Goal: Task Accomplishment & Management: Use online tool/utility

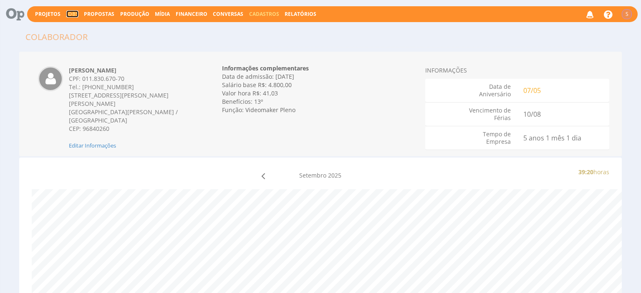
click at [66, 14] on link "Jobs" at bounding box center [72, 13] width 12 height 7
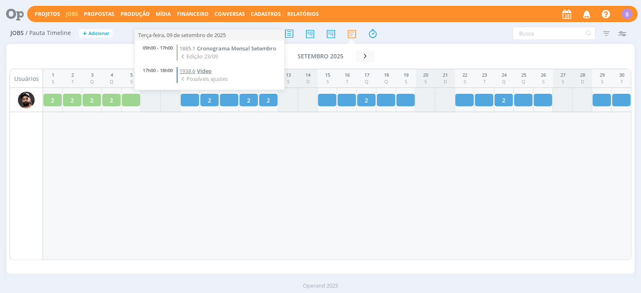
click at [209, 70] on span "Vídeo" at bounding box center [204, 71] width 15 height 8
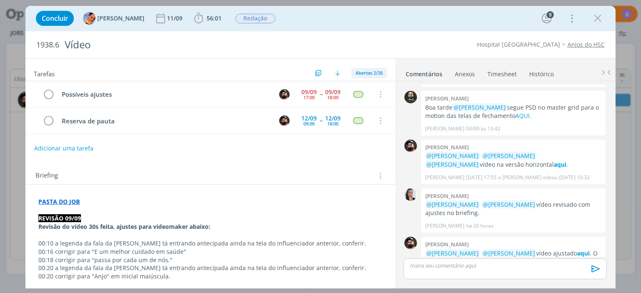
click at [366, 75] on span "Abertas 2/26" at bounding box center [368, 73] width 27 height 6
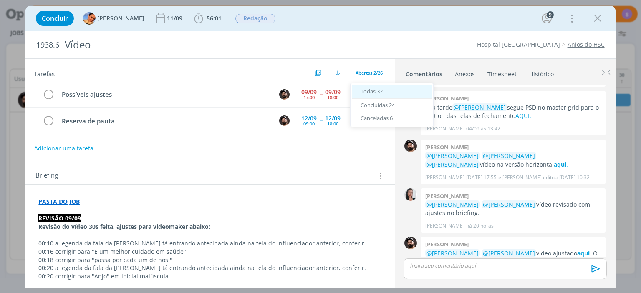
click at [368, 86] on div "Todas 32" at bounding box center [391, 92] width 79 height 14
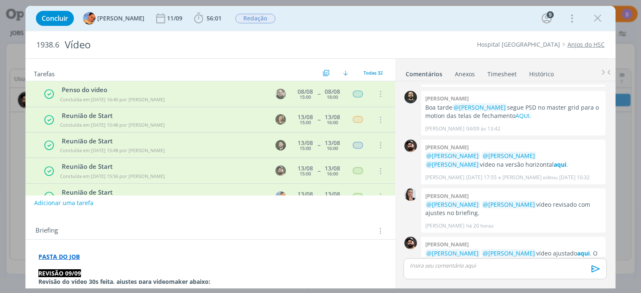
scroll to position [192, 0]
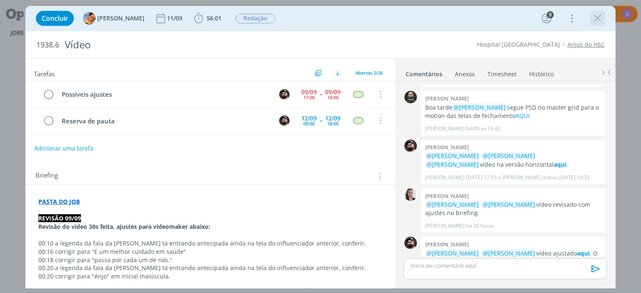
click at [598, 22] on icon "dialog" at bounding box center [597, 18] width 13 height 13
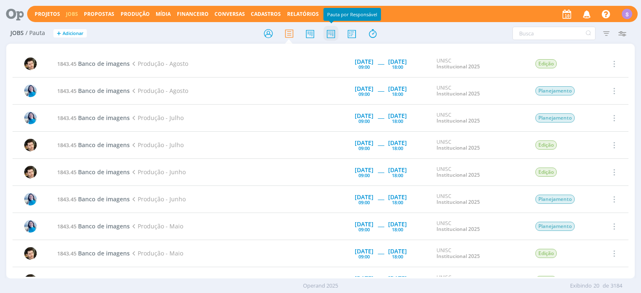
click at [335, 31] on icon at bounding box center [330, 33] width 15 height 16
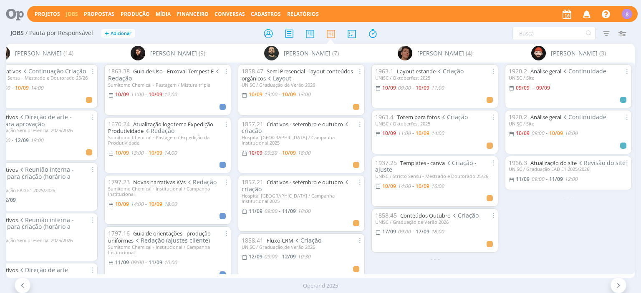
scroll to position [0, 713]
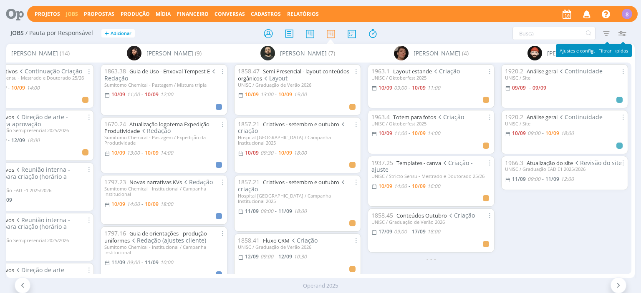
click at [620, 33] on icon "button" at bounding box center [621, 33] width 15 height 15
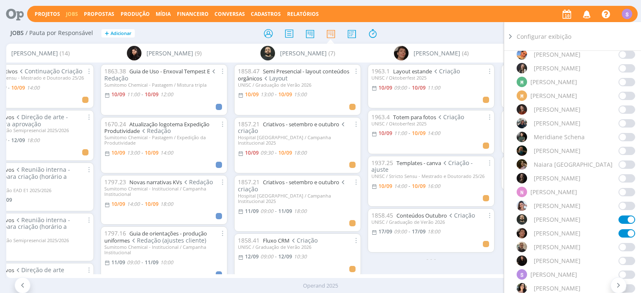
scroll to position [576, 0]
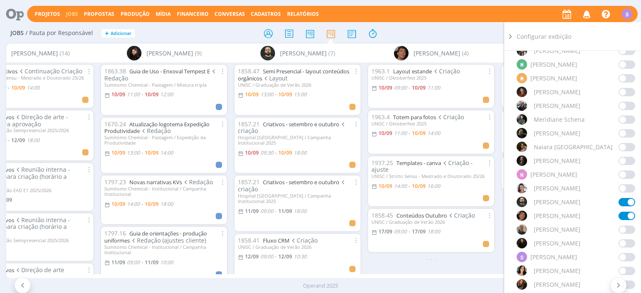
click at [621, 243] on span at bounding box center [626, 243] width 17 height 8
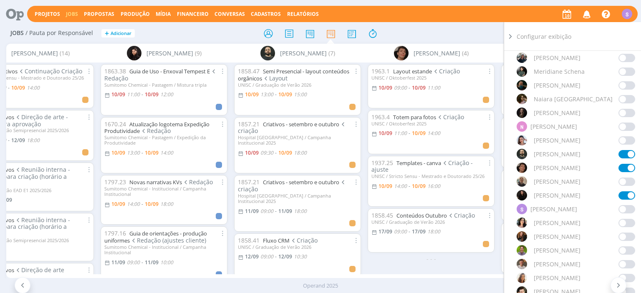
scroll to position [721, 0]
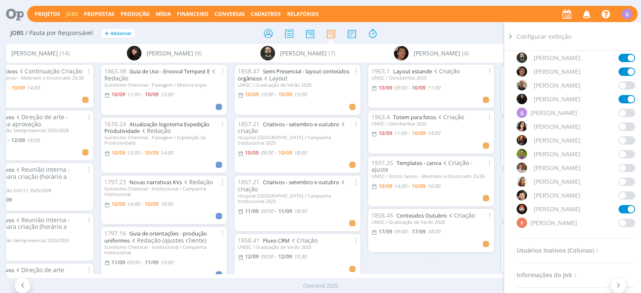
click at [621, 196] on span at bounding box center [626, 195] width 17 height 8
click at [511, 35] on icon at bounding box center [510, 36] width 8 height 9
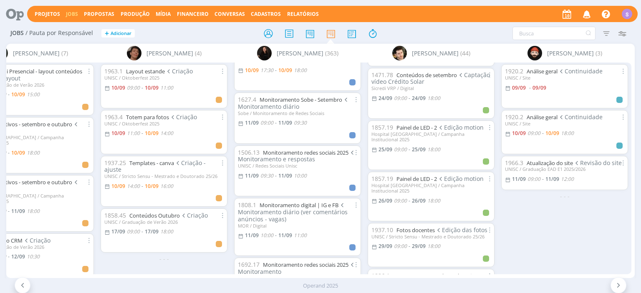
scroll to position [576, 0]
drag, startPoint x: 448, startPoint y: 279, endPoint x: 300, endPoint y: 268, distance: 148.1
click at [300, 268] on div "Projetos Jobs Propostas Produção Mídia Financeiro Conversas Cadastros Relatório…" at bounding box center [320, 146] width 641 height 293
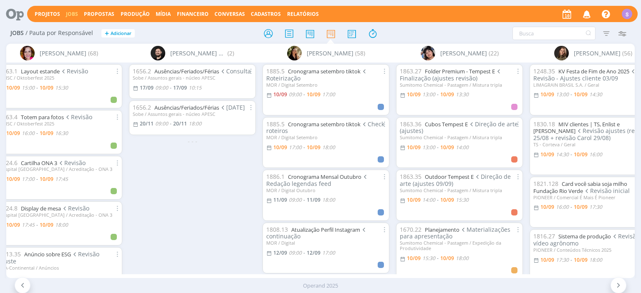
scroll to position [0, 0]
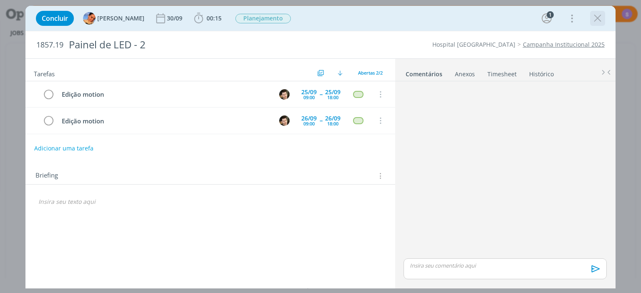
click at [599, 19] on icon "dialog" at bounding box center [597, 18] width 13 height 13
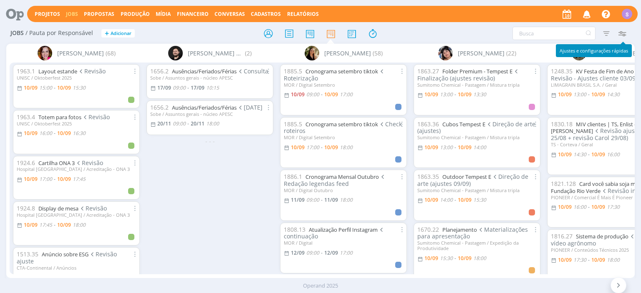
click at [618, 33] on icon "button" at bounding box center [621, 33] width 15 height 15
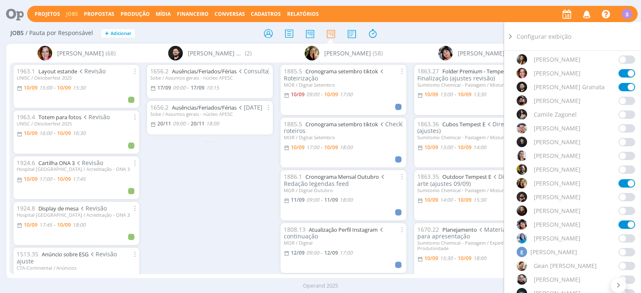
scroll to position [192, 0]
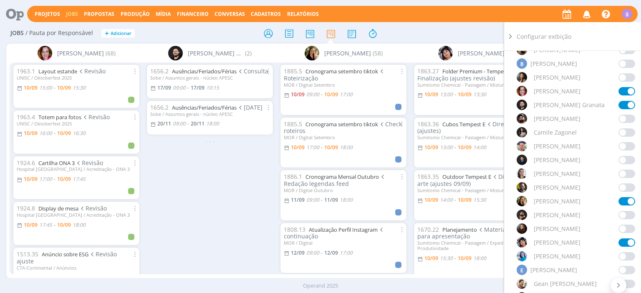
click at [630, 121] on span at bounding box center [626, 119] width 17 height 8
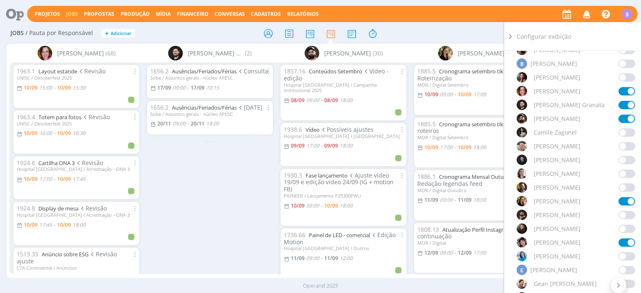
click at [510, 34] on icon at bounding box center [510, 36] width 8 height 9
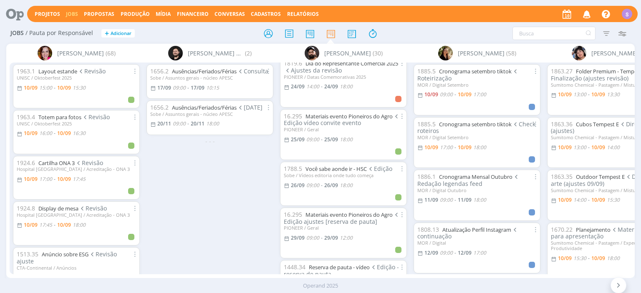
scroll to position [913, 0]
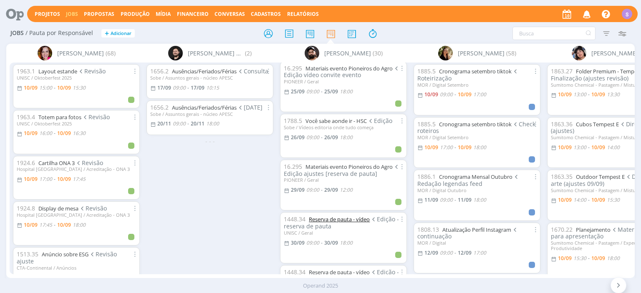
click at [333, 216] on link "Reserva de pauta - vídeo" at bounding box center [339, 220] width 61 height 8
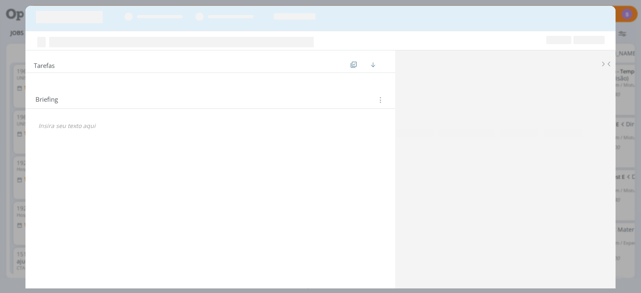
scroll to position [913, 0]
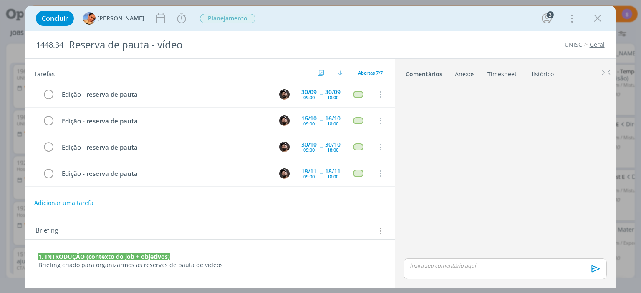
click at [274, 259] on p "1. INTRODUÇÃO (contexto do job + objetivos)" at bounding box center [209, 257] width 343 height 8
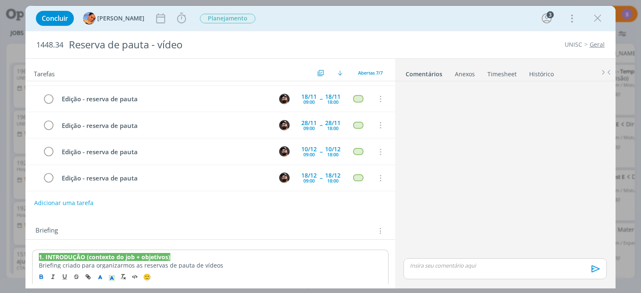
scroll to position [0, 0]
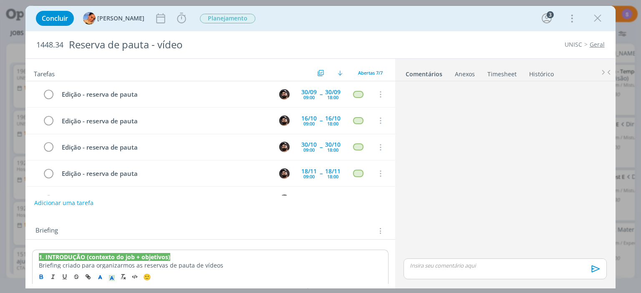
click at [503, 73] on link "Timesheet" at bounding box center [502, 72] width 30 height 12
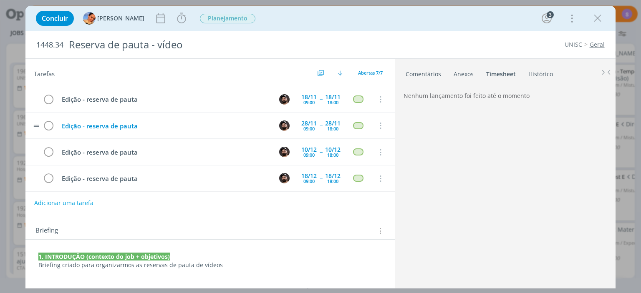
scroll to position [75, 0]
click at [598, 18] on icon "dialog" at bounding box center [597, 18] width 13 height 13
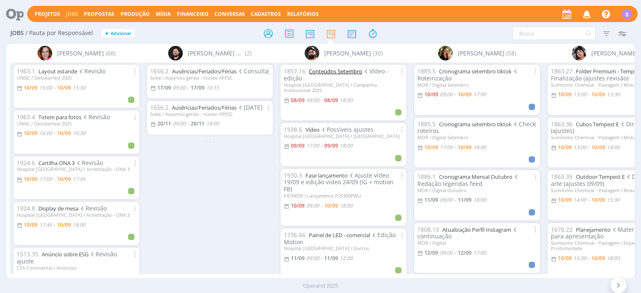
click at [357, 70] on link "Conteúdos Setembro" at bounding box center [335, 72] width 53 height 8
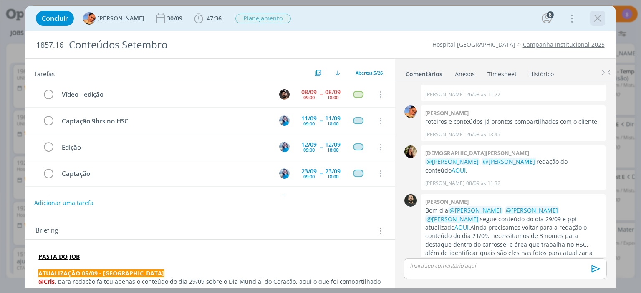
click at [600, 18] on icon "dialog" at bounding box center [597, 18] width 13 height 13
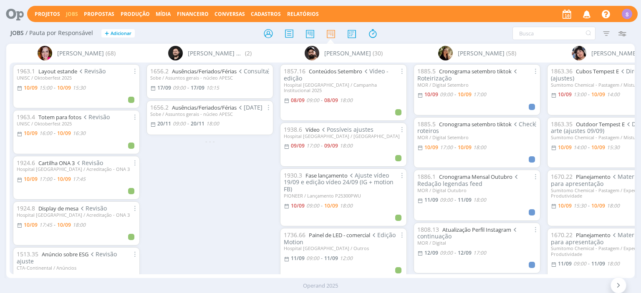
click at [70, 18] on link "Jobs" at bounding box center [72, 13] width 12 height 7
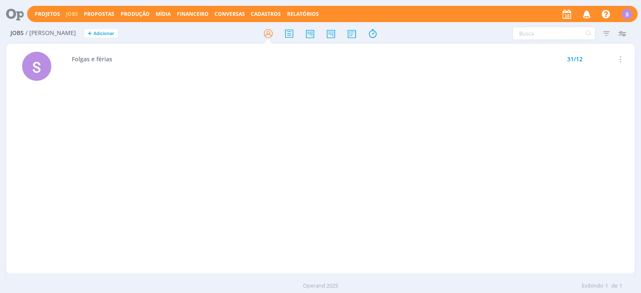
click at [74, 13] on link "Jobs" at bounding box center [72, 13] width 12 height 7
click at [306, 36] on icon at bounding box center [309, 33] width 15 height 16
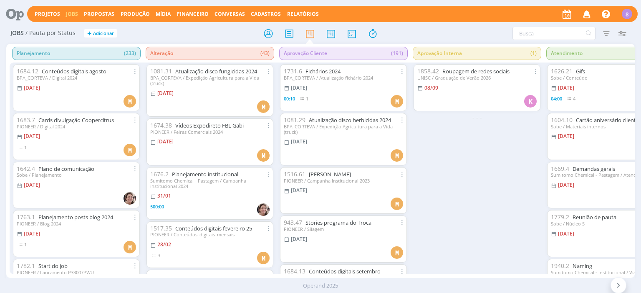
scroll to position [336, 0]
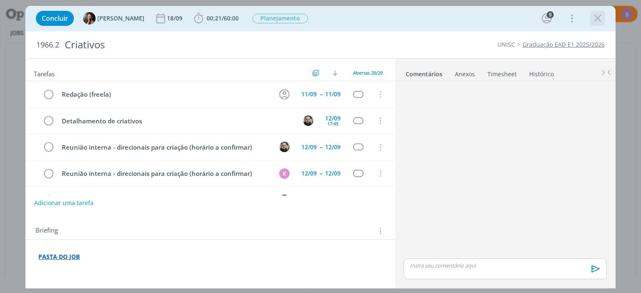
click at [601, 20] on icon "dialog" at bounding box center [597, 18] width 13 height 13
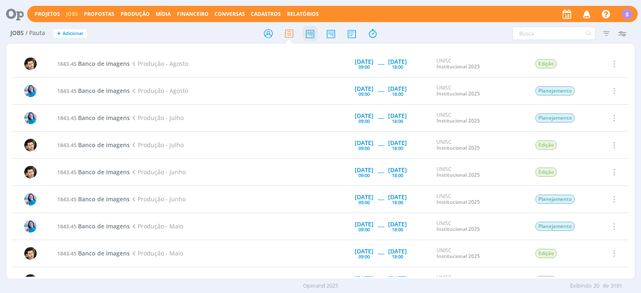
click at [311, 36] on icon at bounding box center [309, 33] width 15 height 16
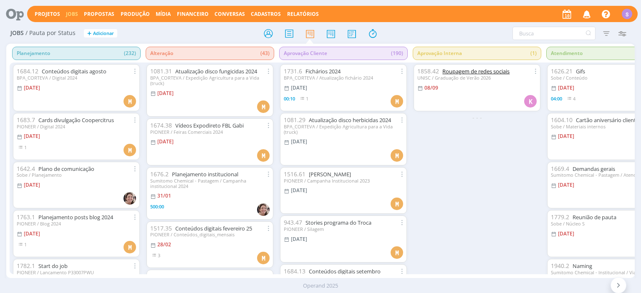
click at [504, 71] on link "Roupagem de redes sociais" at bounding box center [475, 72] width 67 height 8
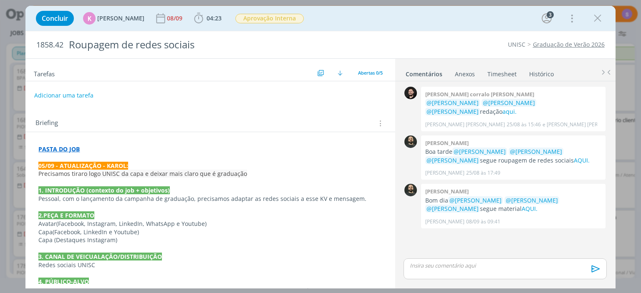
scroll to position [215, 0]
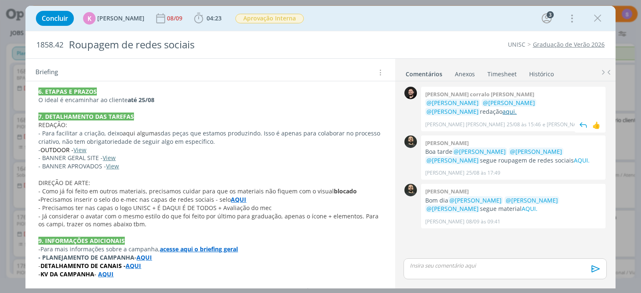
click at [502, 115] on link "aqui." at bounding box center [509, 112] width 14 height 8
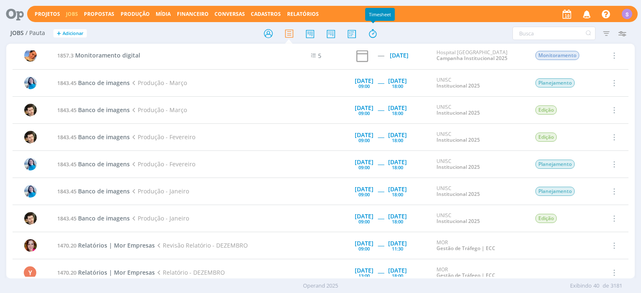
scroll to position [247, 0]
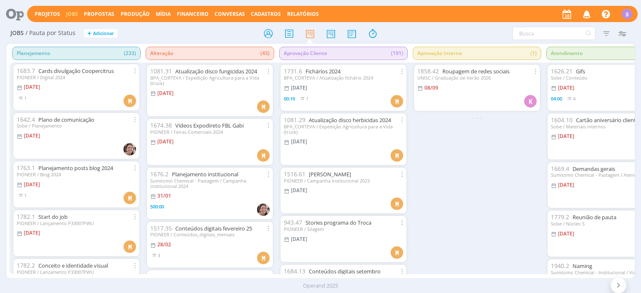
scroll to position [48, 0]
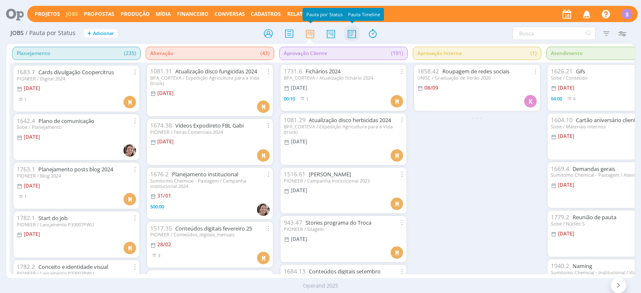
click at [355, 31] on icon at bounding box center [351, 33] width 15 height 16
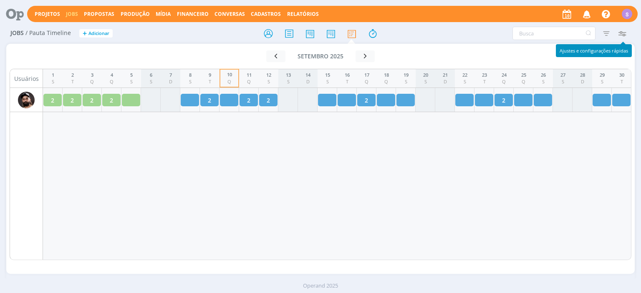
click at [621, 31] on icon "button" at bounding box center [621, 33] width 15 height 15
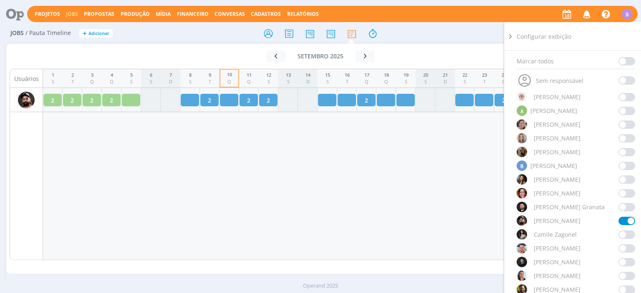
scroll to position [96, 0]
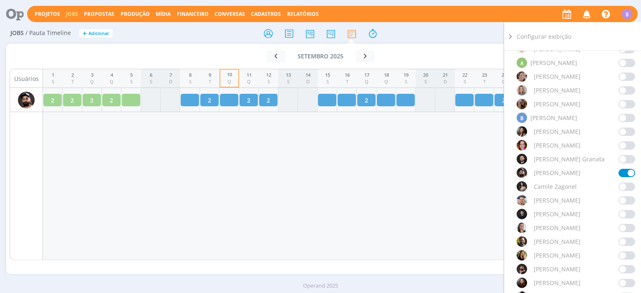
click at [620, 254] on span at bounding box center [626, 256] width 17 height 8
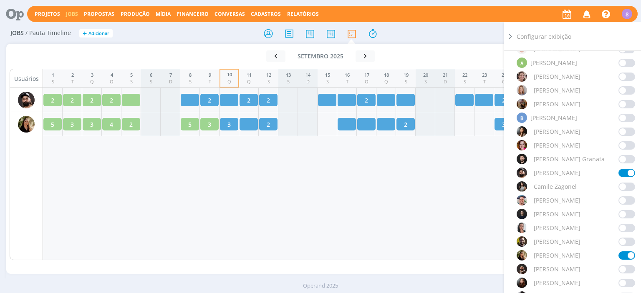
click at [512, 34] on icon at bounding box center [510, 36] width 8 height 9
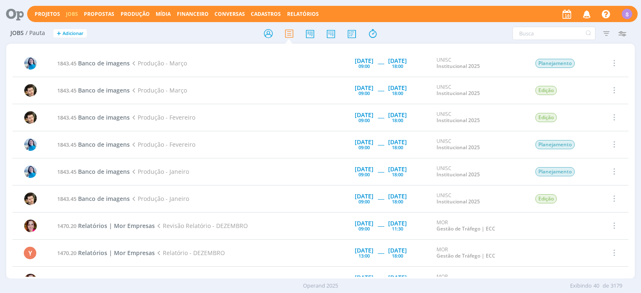
scroll to position [343, 0]
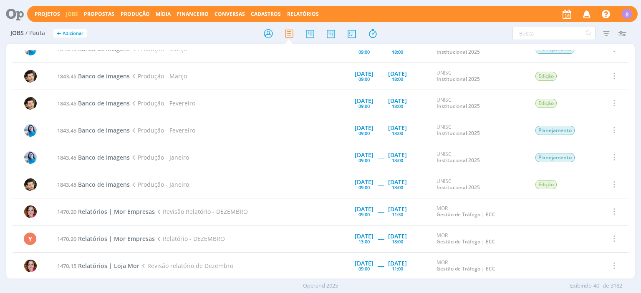
click at [181, 13] on span "Financeiro" at bounding box center [193, 13] width 32 height 7
click at [181, 23] on link "Lançamentos" at bounding box center [193, 28] width 70 height 13
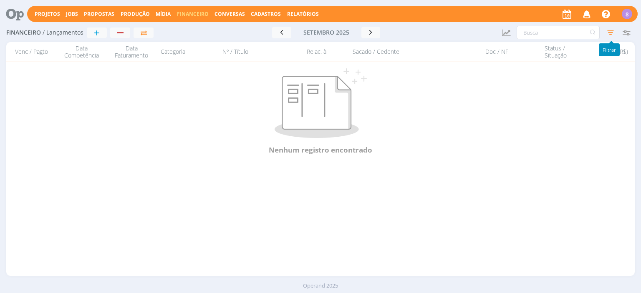
click at [611, 28] on icon "button" at bounding box center [610, 32] width 15 height 15
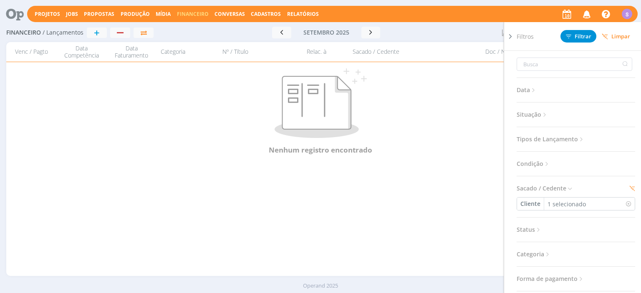
click at [619, 38] on span "Limpar" at bounding box center [615, 36] width 28 height 6
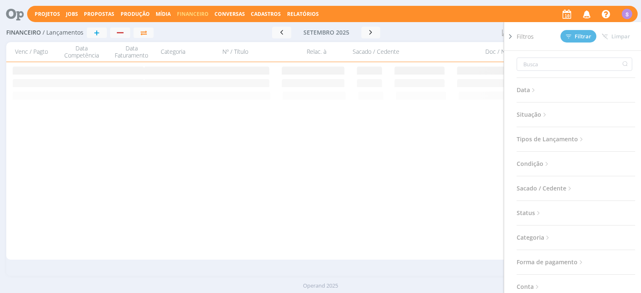
click at [511, 36] on icon at bounding box center [510, 36] width 8 height 9
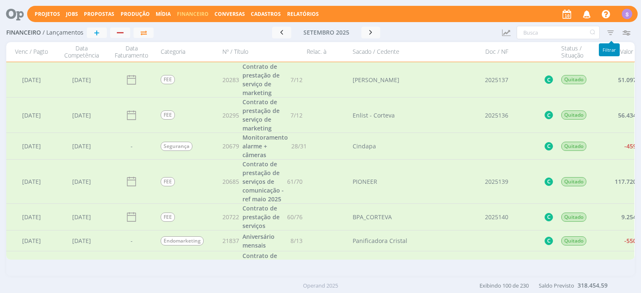
click at [613, 31] on icon "button" at bounding box center [610, 32] width 15 height 15
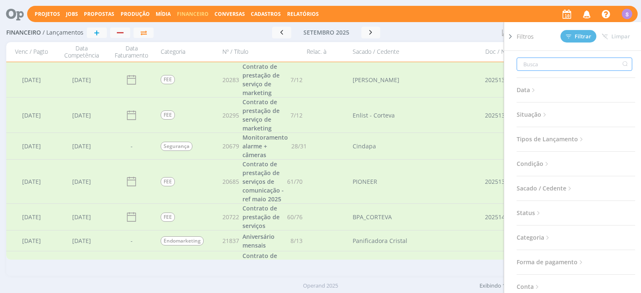
click at [539, 65] on input "text" at bounding box center [574, 64] width 116 height 13
click at [551, 192] on span "Sacado / Cedente" at bounding box center [544, 188] width 57 height 11
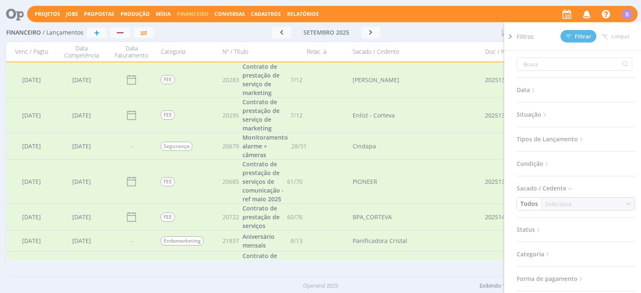
click at [526, 203] on button "Todos" at bounding box center [529, 204] width 24 height 13
click at [536, 282] on link "Colaborador" at bounding box center [552, 283] width 66 height 13
click at [570, 205] on div "Selecione" at bounding box center [577, 204] width 28 height 9
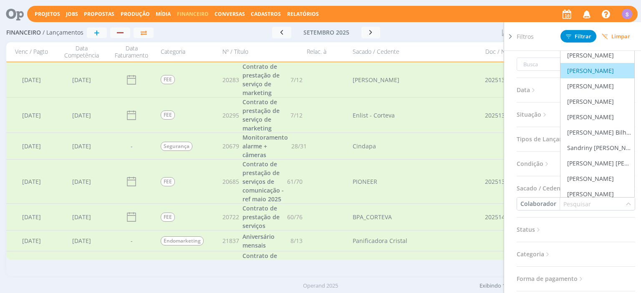
scroll to position [672, 0]
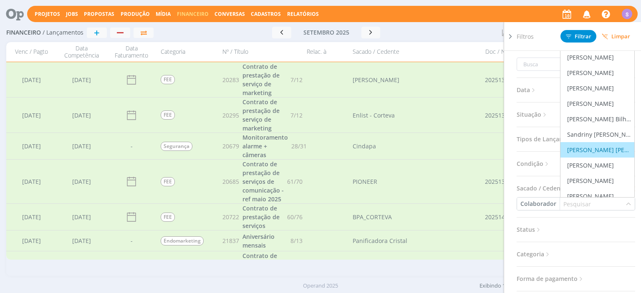
click at [580, 154] on li "Sheila Fernanda Candido" at bounding box center [597, 149] width 74 height 15
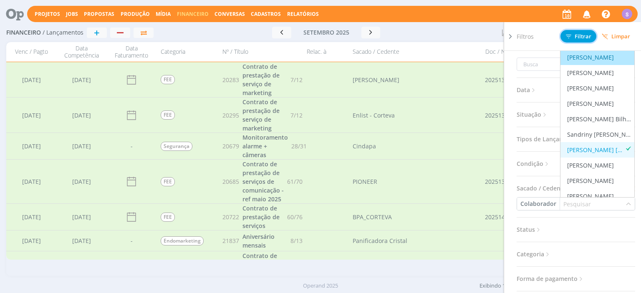
click at [580, 36] on span "Filtrar" at bounding box center [578, 36] width 25 height 5
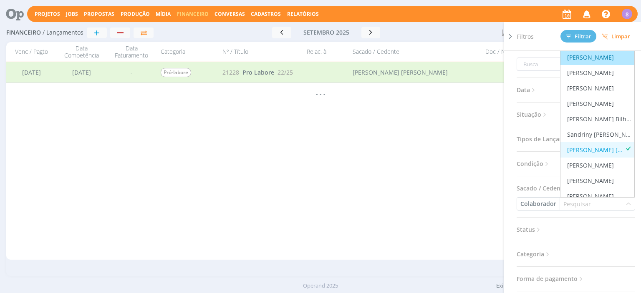
click at [509, 38] on icon at bounding box center [510, 36] width 8 height 9
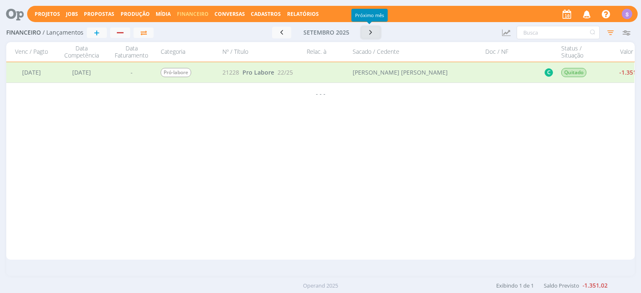
click at [372, 34] on icon "button" at bounding box center [371, 32] width 8 height 8
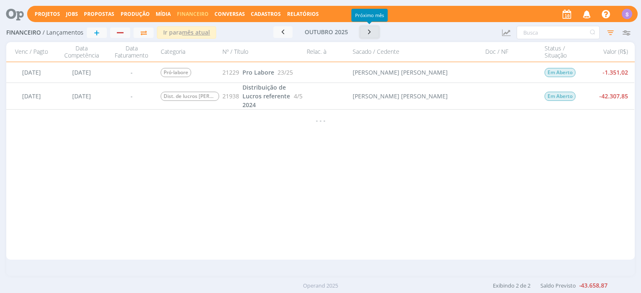
click at [375, 33] on button "button" at bounding box center [369, 32] width 19 height 12
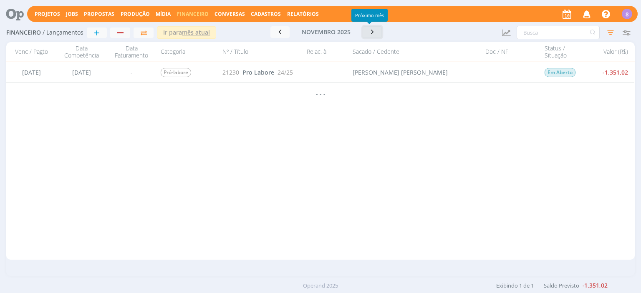
click at [375, 33] on button "button" at bounding box center [371, 32] width 19 height 12
